Goal: Task Accomplishment & Management: Manage account settings

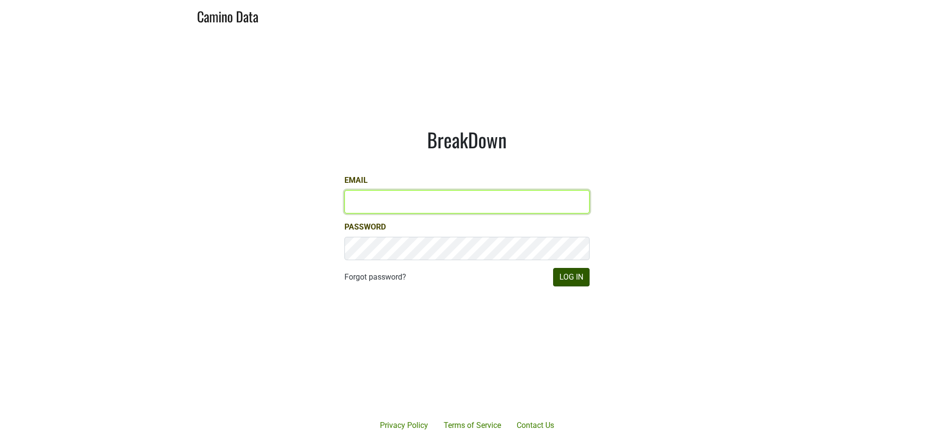
type input "anthony@truchardvineyards.com"
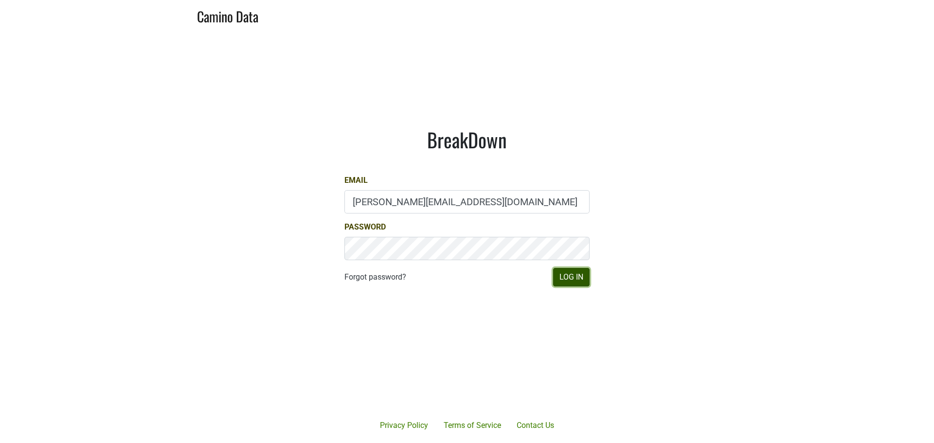
click at [581, 276] on button "Log In" at bounding box center [571, 277] width 37 height 18
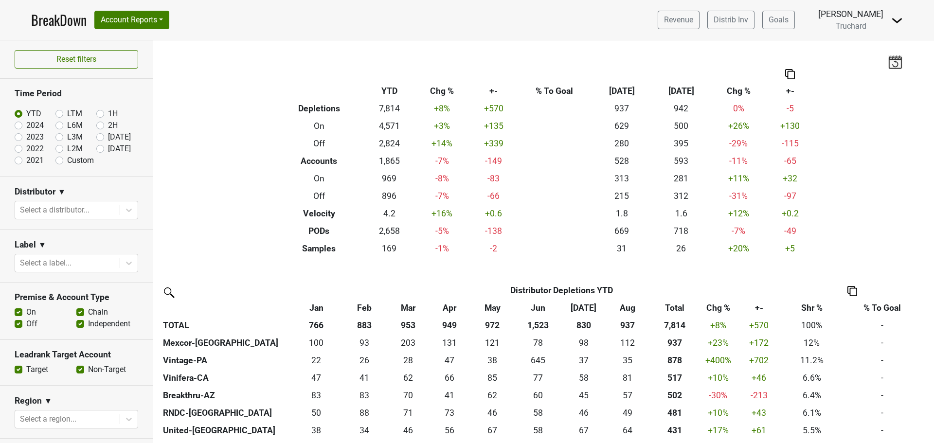
click at [108, 149] on label "[DATE]" at bounding box center [119, 149] width 23 height 12
click at [96, 149] on input "[DATE]" at bounding box center [115, 148] width 39 height 10
radio input "true"
